Goal: Information Seeking & Learning: Learn about a topic

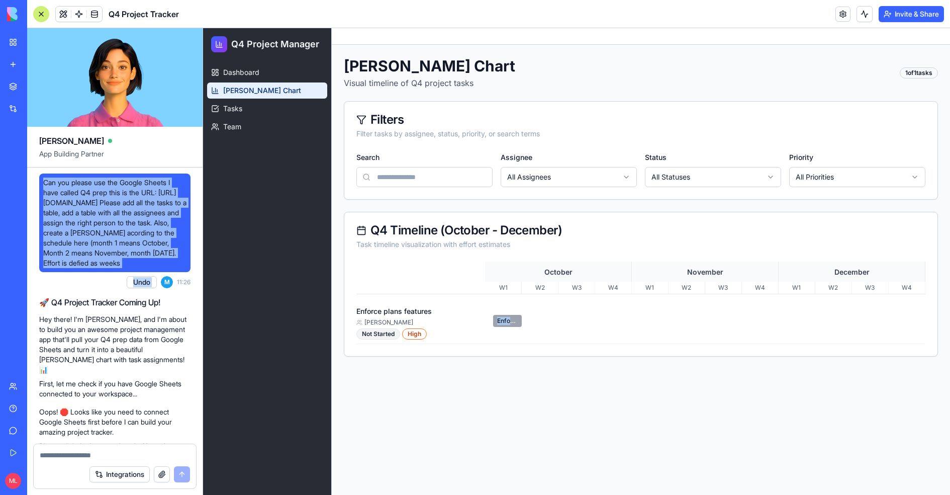
scroll to position [551, 0]
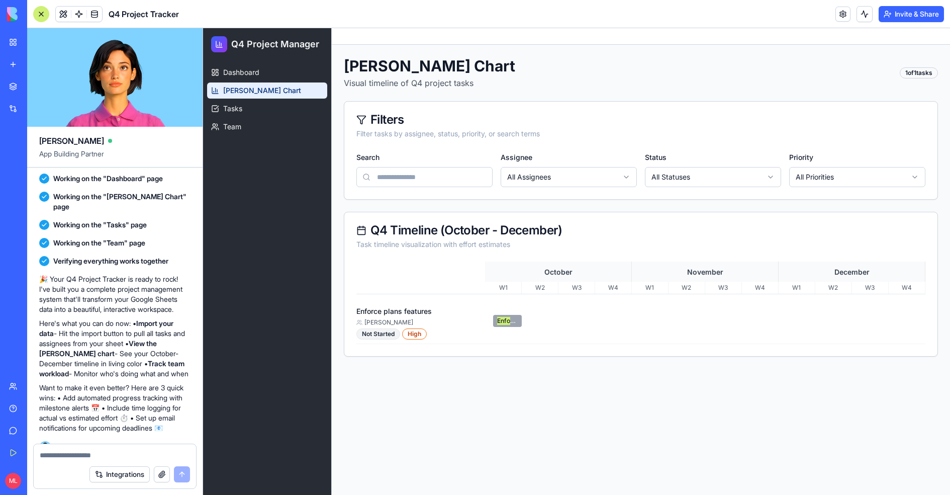
click at [27, 44] on div "My Workspace" at bounding box center [30, 42] width 13 height 10
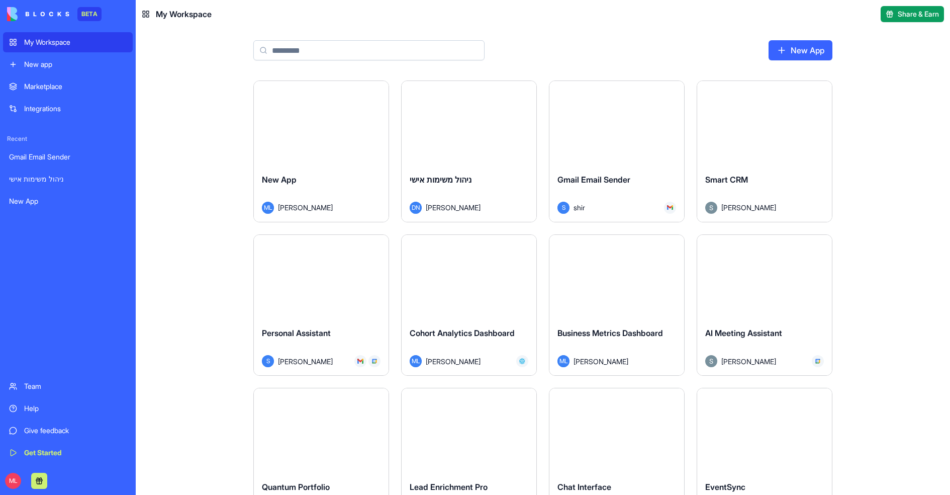
click at [295, 53] on input at bounding box center [368, 50] width 231 height 20
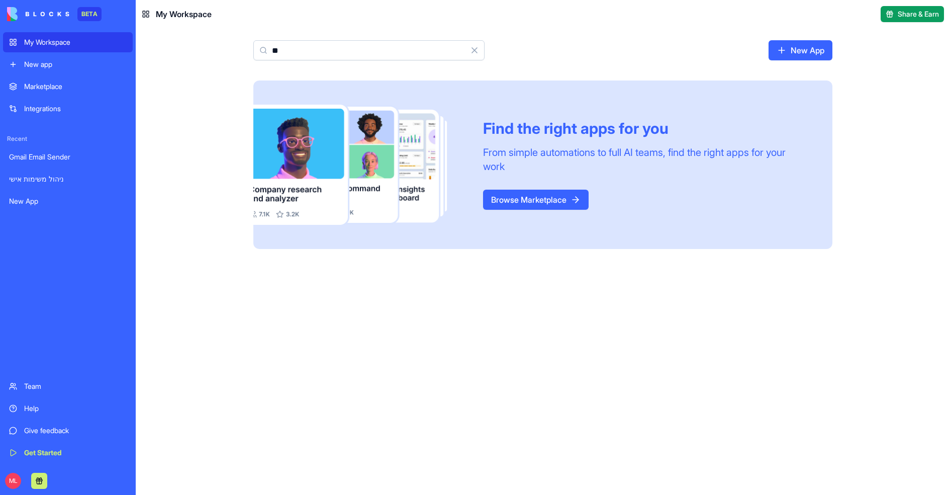
type input "*"
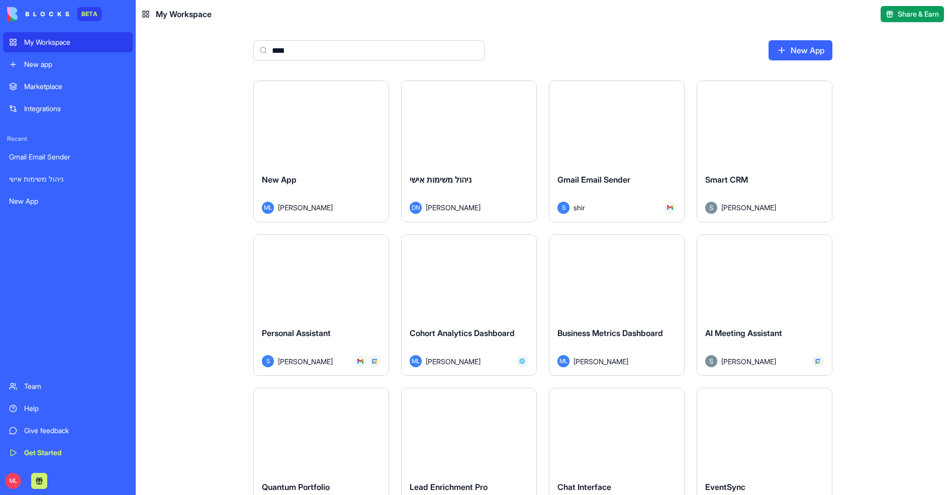
click at [310, 55] on input "****" at bounding box center [368, 50] width 231 height 20
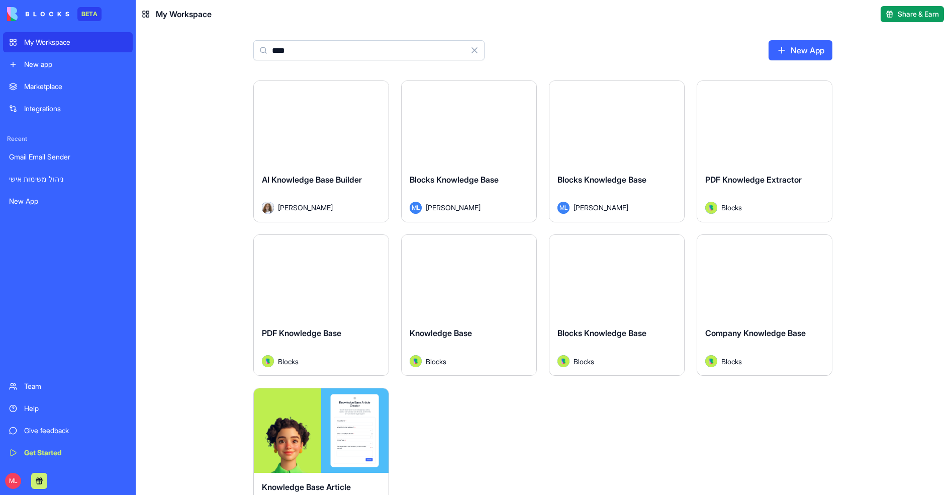
type input "****"
click at [475, 126] on button "Launch" at bounding box center [468, 123] width 75 height 20
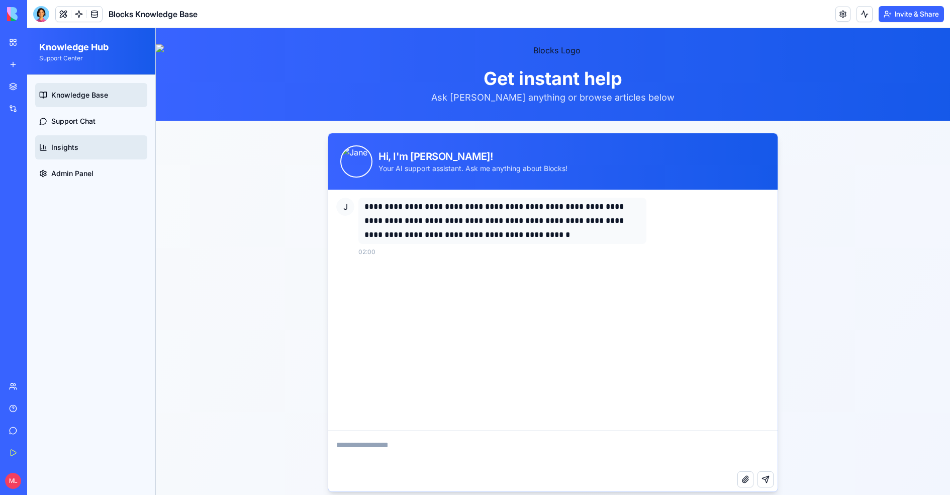
click at [135, 153] on link "Insights" at bounding box center [91, 147] width 112 height 24
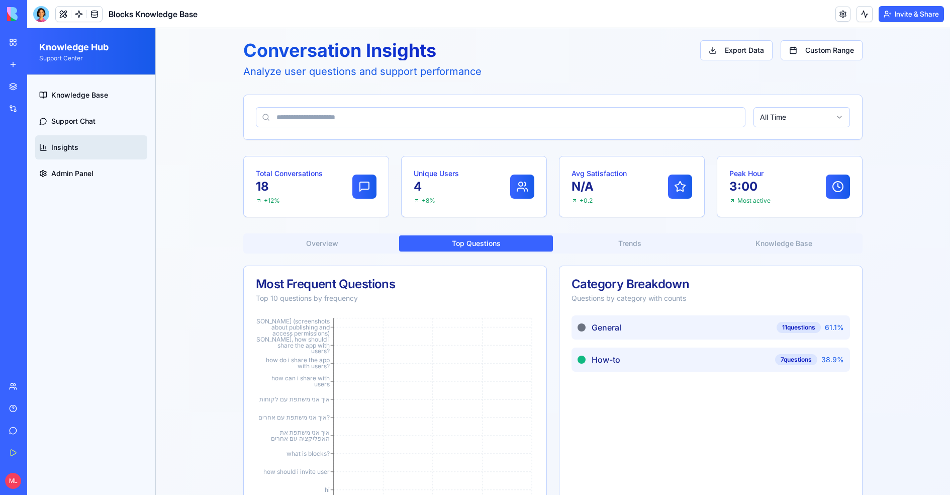
click at [470, 250] on button "Top Questions" at bounding box center [476, 243] width 154 height 16
click at [648, 252] on div "Overview Top Questions Trends Knowledge Base" at bounding box center [552, 243] width 619 height 20
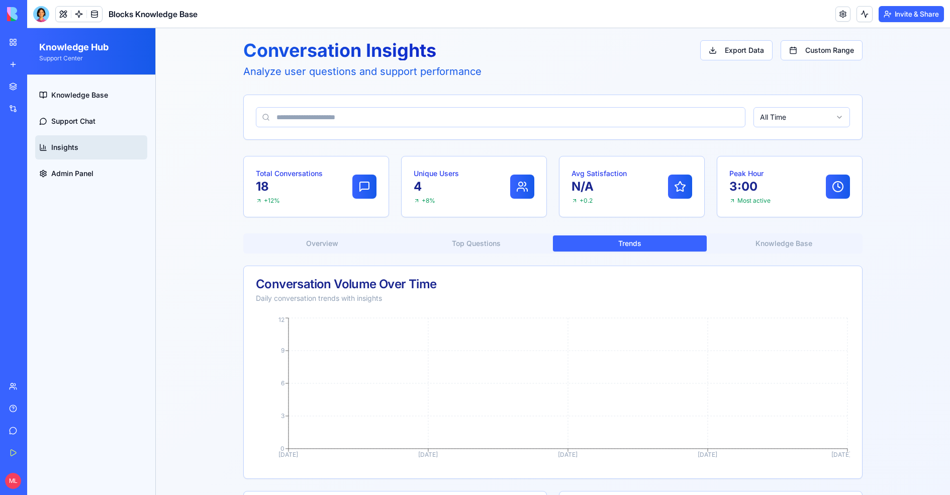
click at [655, 241] on button "Trends" at bounding box center [630, 243] width 154 height 16
click at [807, 241] on button "Knowledge Base" at bounding box center [784, 243] width 154 height 16
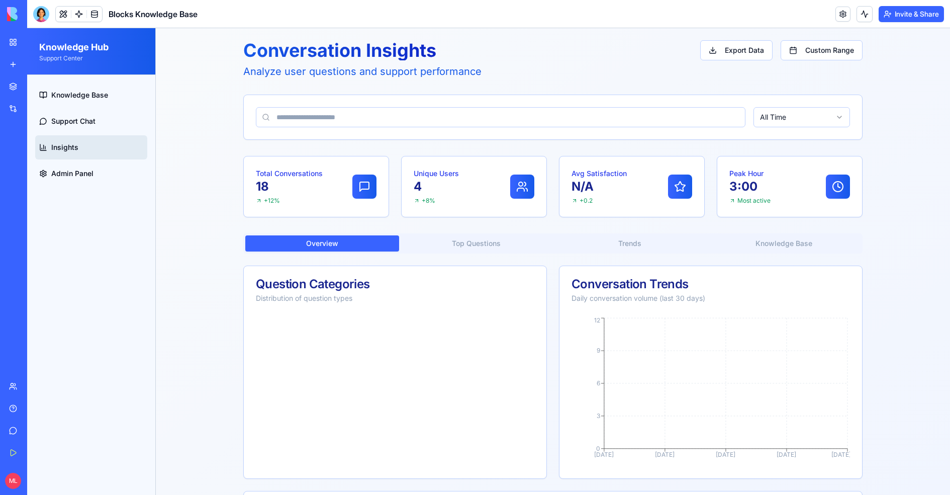
click at [293, 241] on button "Overview" at bounding box center [322, 243] width 154 height 16
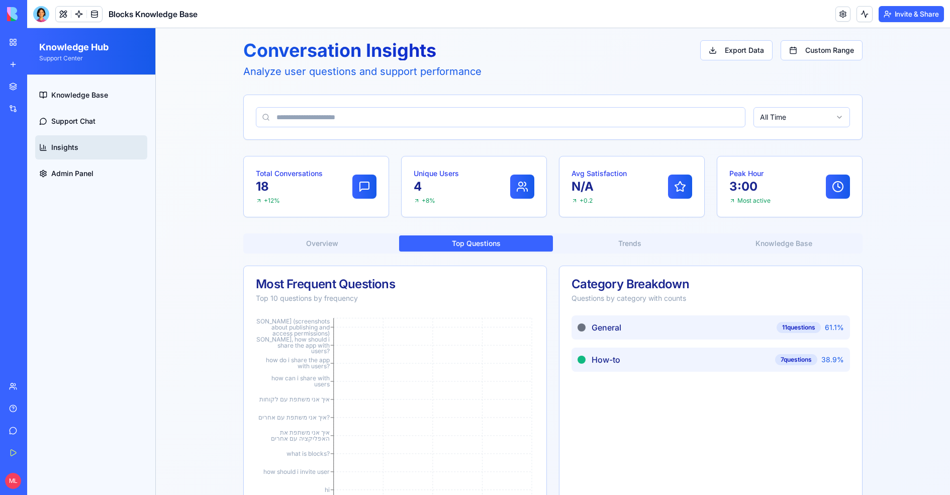
click at [470, 236] on button "Top Questions" at bounding box center [476, 243] width 154 height 16
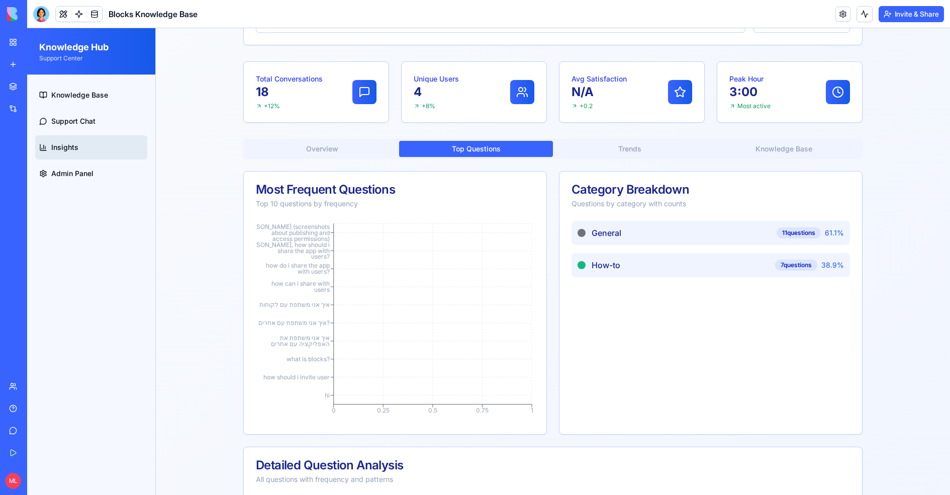
scroll to position [98, 0]
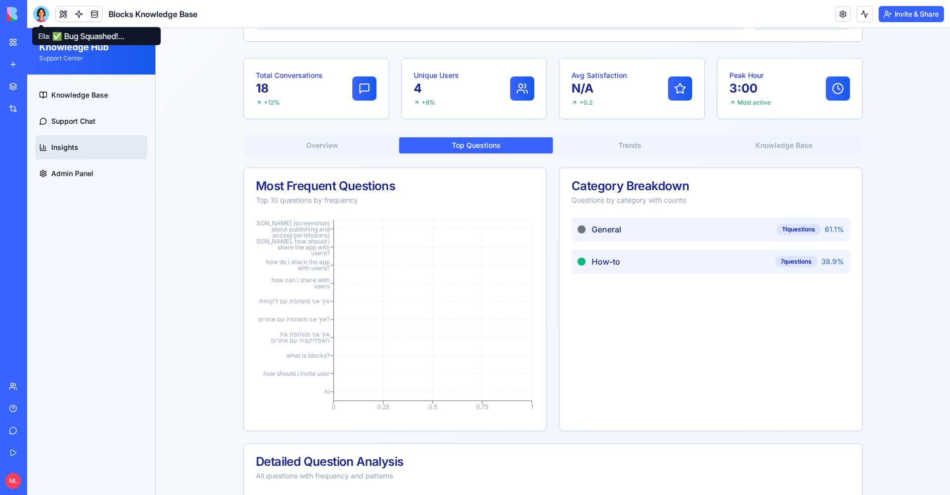
click at [43, 17] on div at bounding box center [41, 14] width 16 height 16
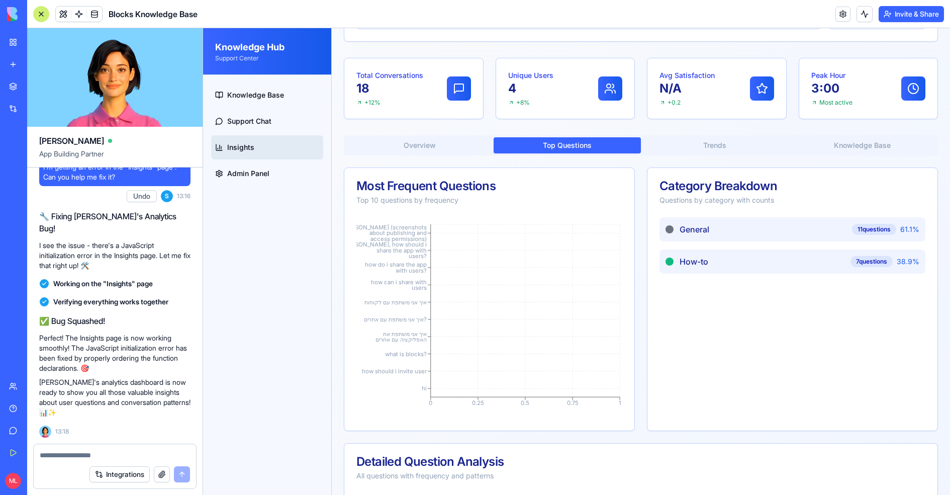
scroll to position [0, 0]
click at [116, 453] on textarea at bounding box center [115, 455] width 150 height 10
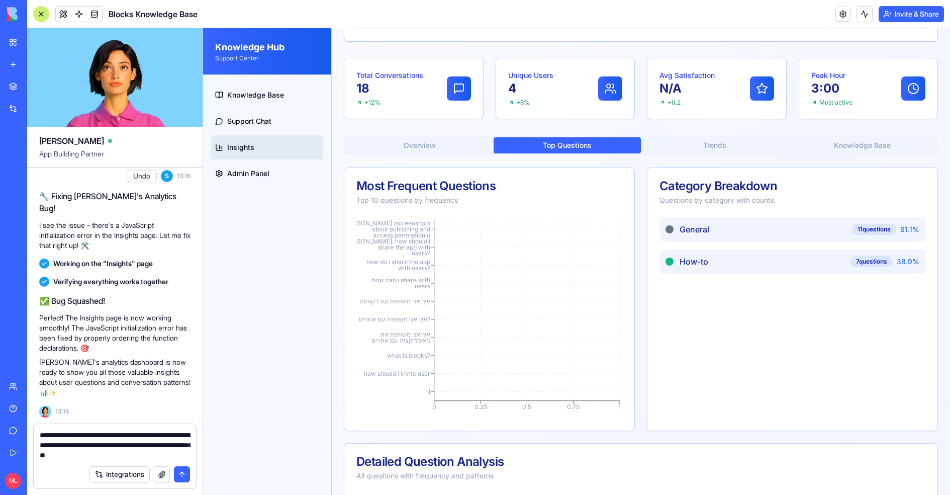
type textarea "**********"
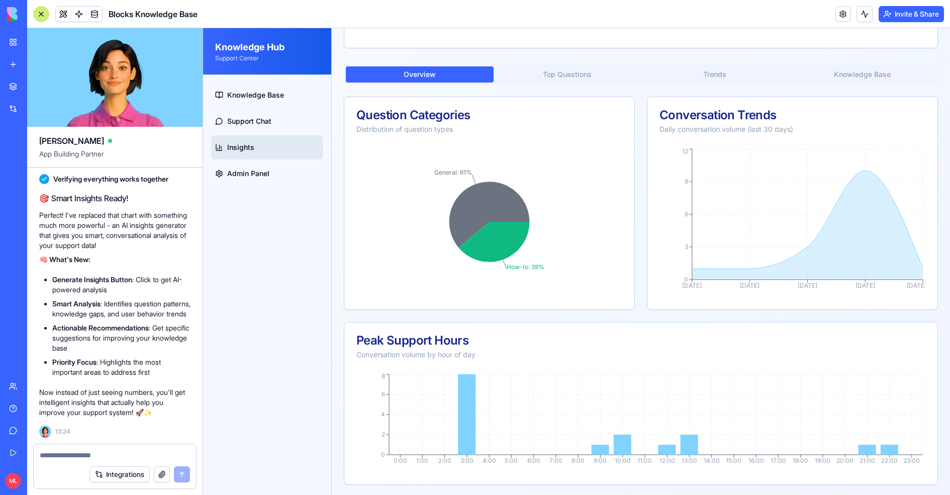
scroll to position [295, 0]
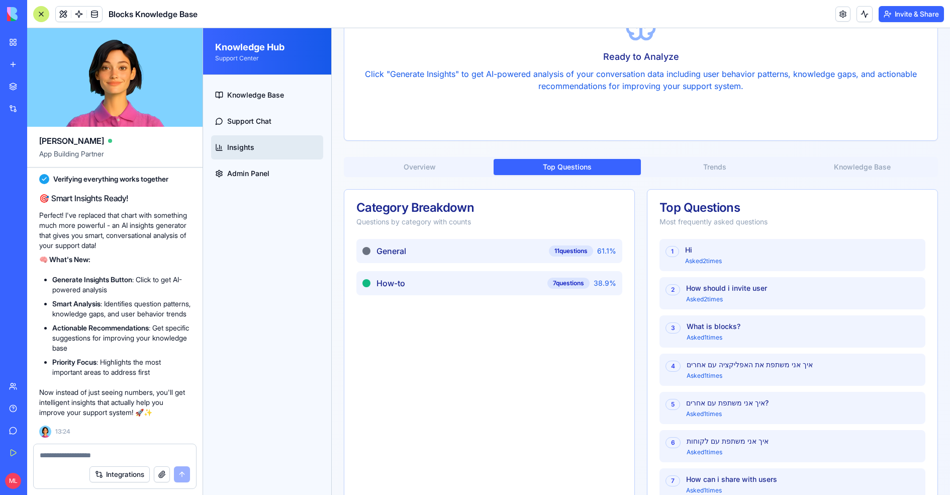
click at [567, 163] on button "Top Questions" at bounding box center [568, 167] width 148 height 16
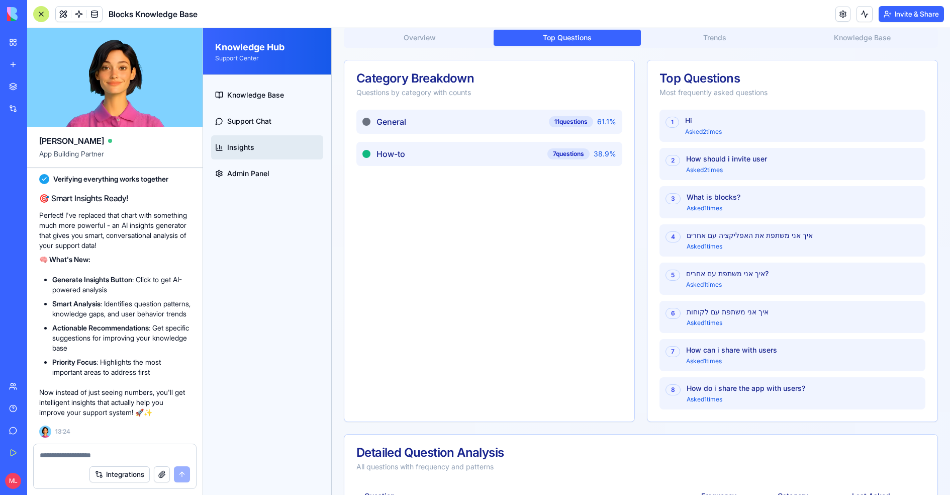
scroll to position [419, 0]
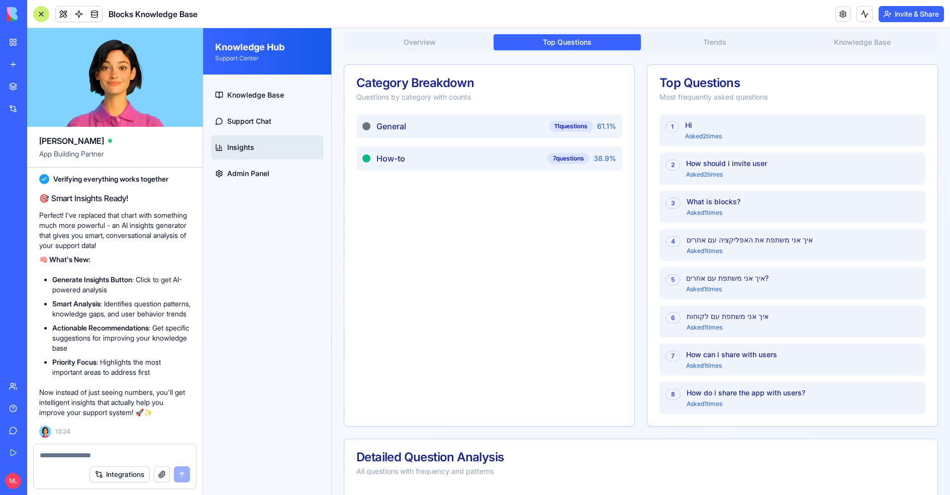
click at [720, 34] on button "Trends" at bounding box center [715, 42] width 148 height 16
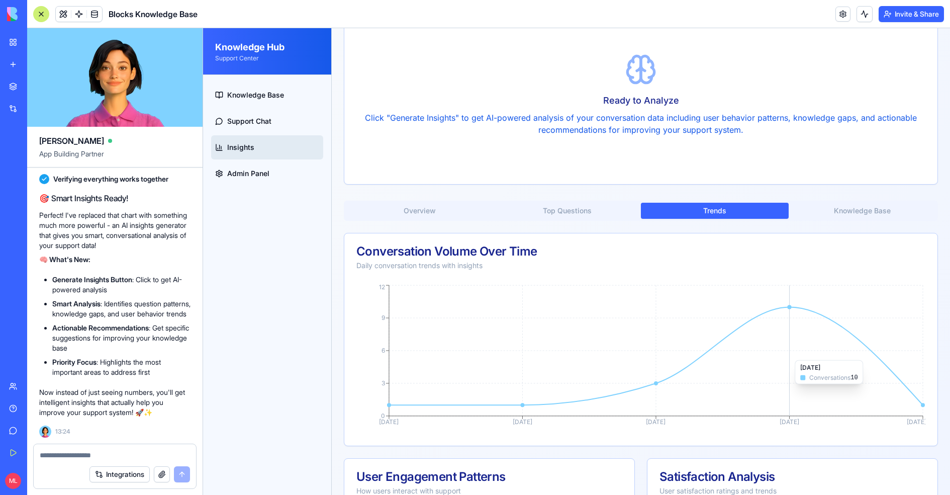
scroll to position [224, 0]
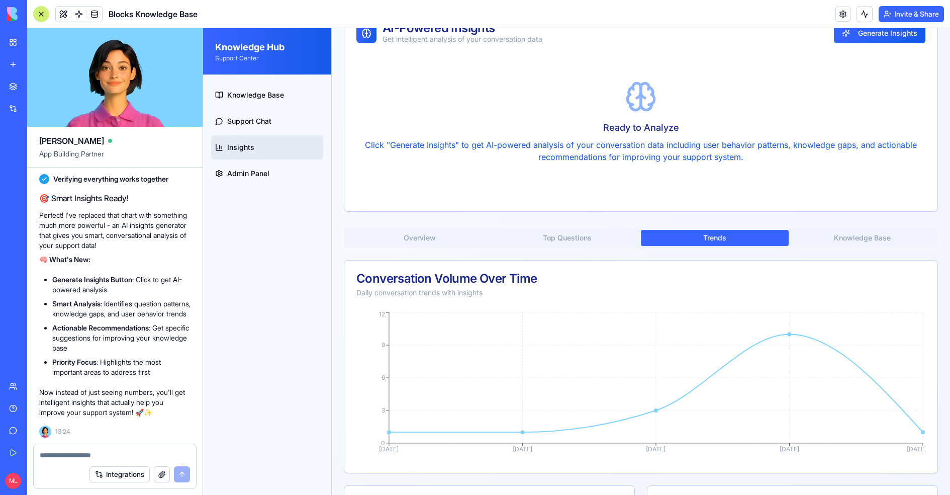
click at [920, 214] on div "Conversation Insights Analyze user questions and support performance Export Dat…" at bounding box center [641, 248] width 618 height 888
click at [894, 230] on button "Knowledge Base" at bounding box center [863, 238] width 148 height 16
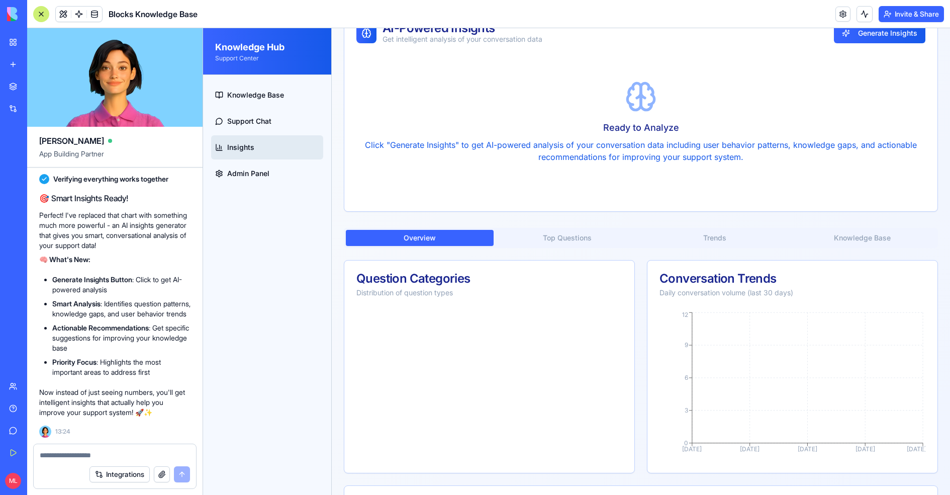
click at [413, 236] on button "Overview" at bounding box center [420, 238] width 148 height 16
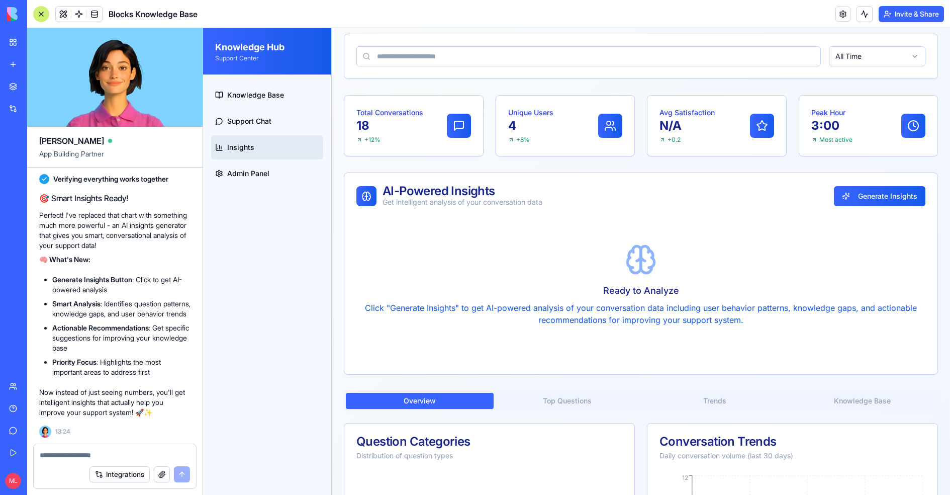
scroll to position [52, 0]
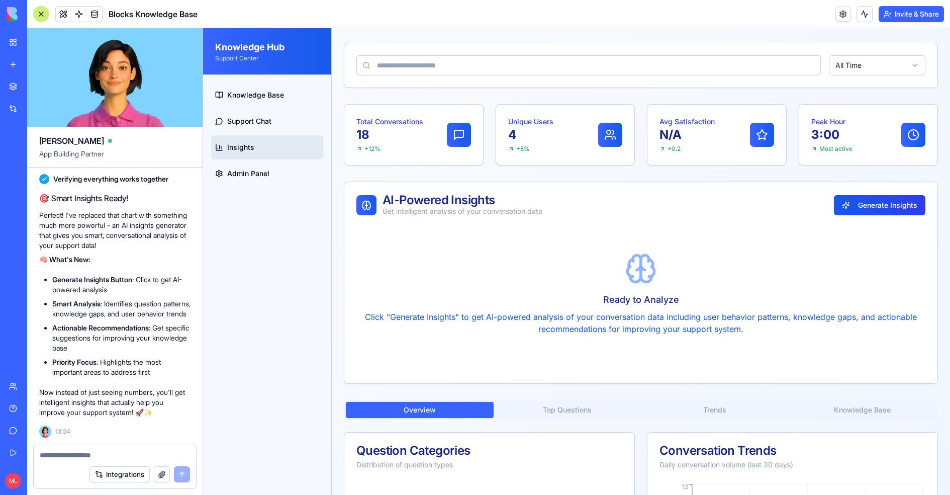
click at [886, 198] on button "Generate Insights" at bounding box center [880, 205] width 92 height 20
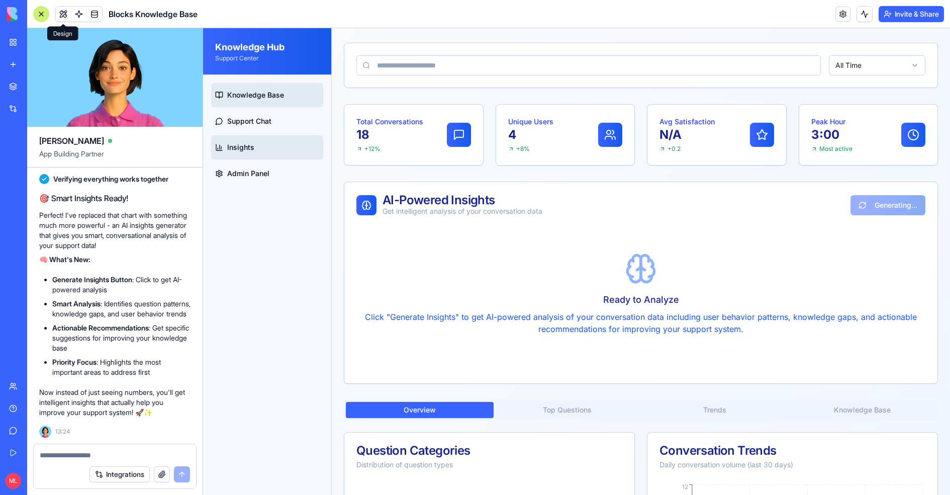
click at [244, 86] on link "Knowledge Base" at bounding box center [267, 95] width 112 height 24
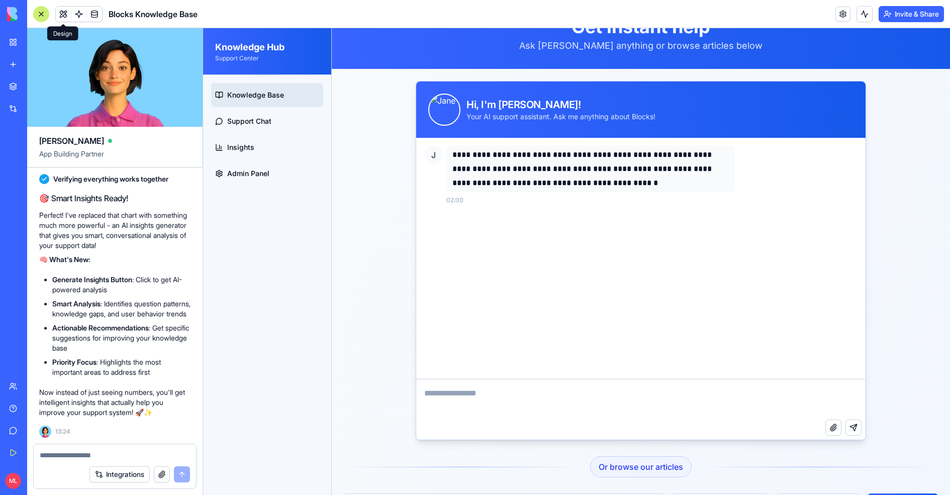
click at [442, 387] on textarea at bounding box center [641, 399] width 450 height 40
type textarea "**********"
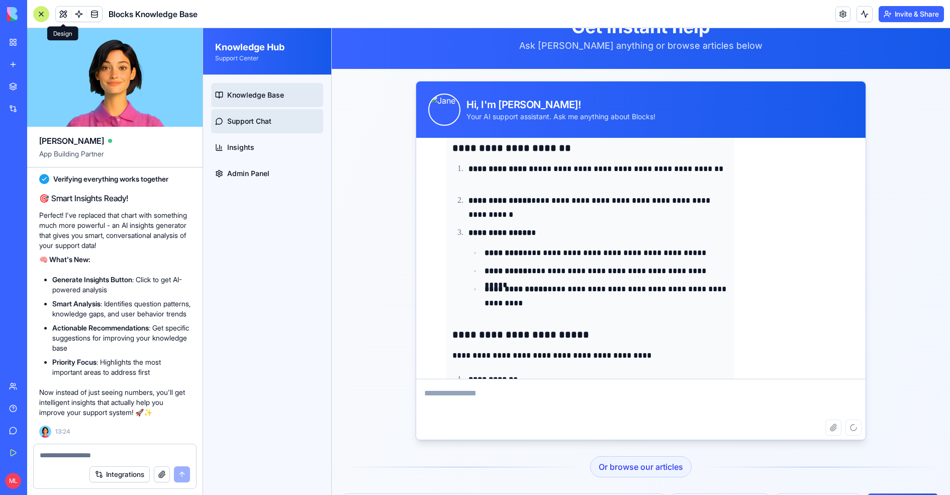
click at [253, 122] on span "Support Chat" at bounding box center [249, 121] width 44 height 10
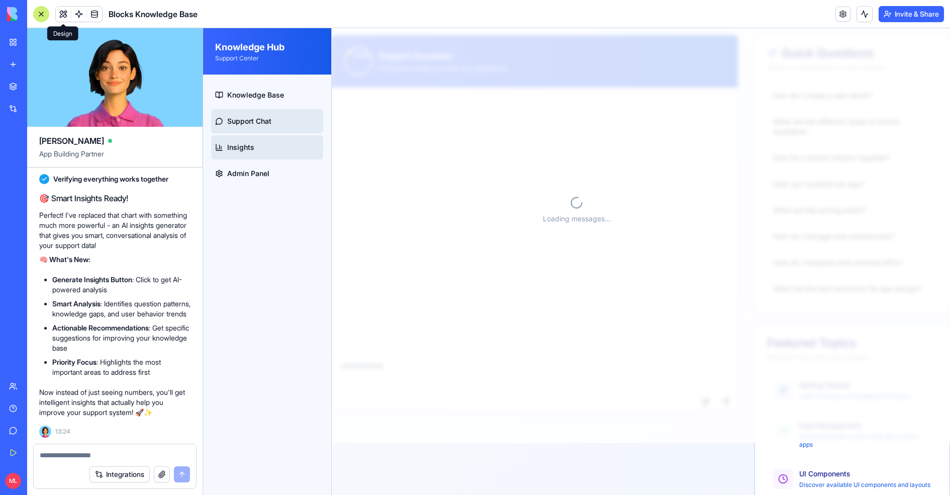
click at [248, 153] on link "Insights" at bounding box center [267, 147] width 112 height 24
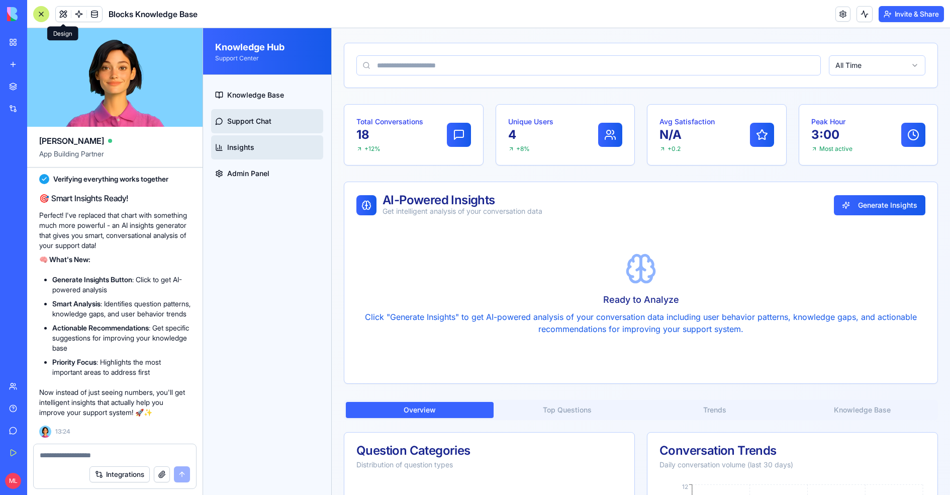
click at [268, 112] on link "Support Chat" at bounding box center [267, 121] width 112 height 24
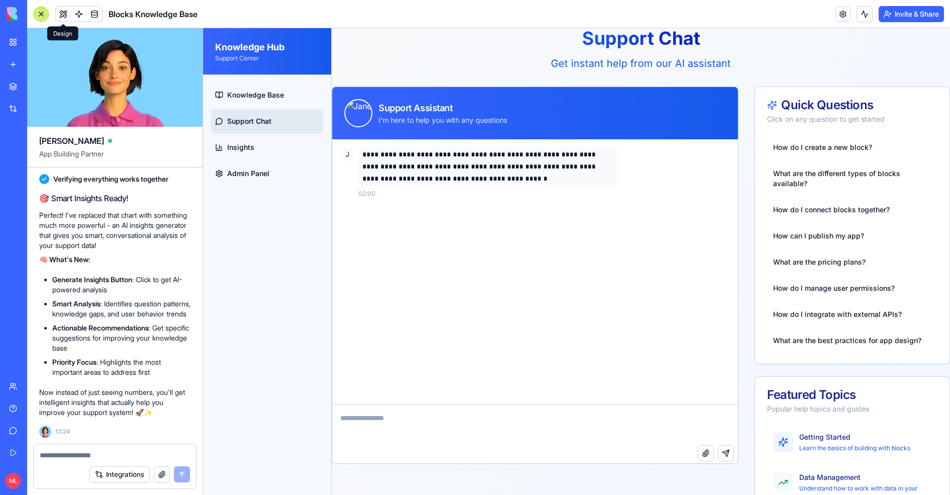
click at [210, 99] on div "Knowledge Base Support Chat Insights Admin Panel" at bounding box center [267, 285] width 128 height 420
click at [258, 97] on span "Knowledge Base" at bounding box center [255, 95] width 57 height 10
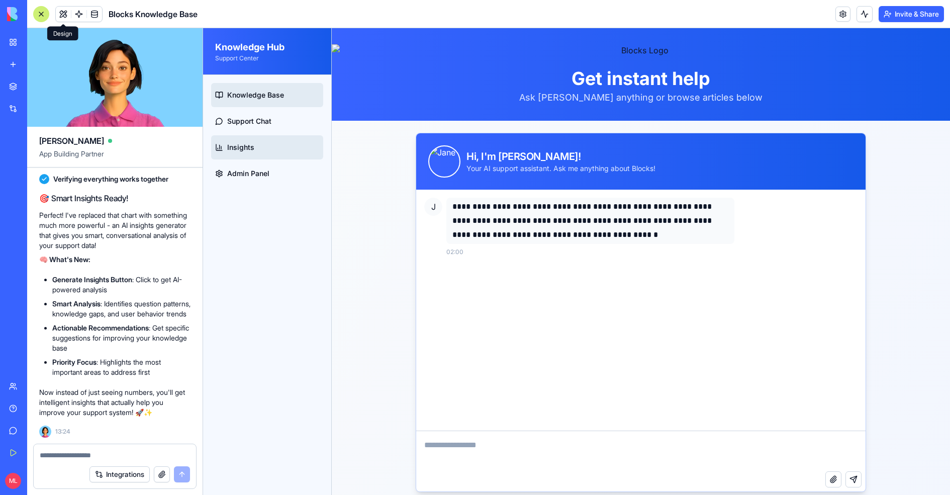
click at [264, 155] on link "Insights" at bounding box center [267, 147] width 112 height 24
